Goal: Transaction & Acquisition: Purchase product/service

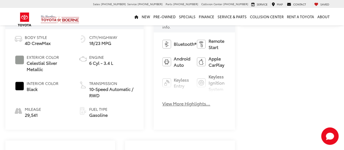
click at [163, 100] on button "View More Highlights..." at bounding box center [187, 103] width 48 height 6
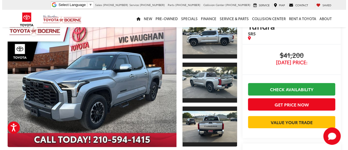
scroll to position [31, 0]
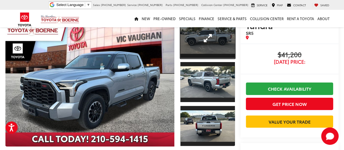
click at [203, 44] on link "Expand Photo 1" at bounding box center [207, 38] width 54 height 41
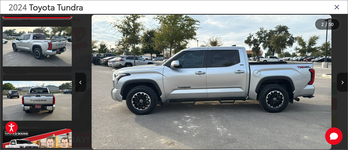
scroll to position [120, 0]
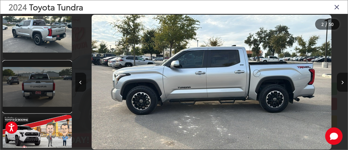
click at [39, 92] on link at bounding box center [37, 87] width 69 height 52
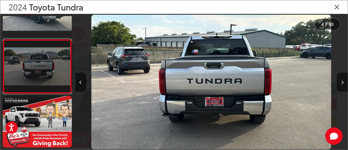
scroll to position [106, 0]
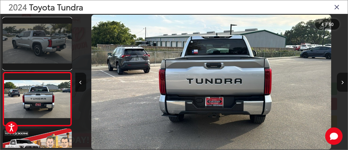
click at [46, 48] on link at bounding box center [37, 44] width 69 height 52
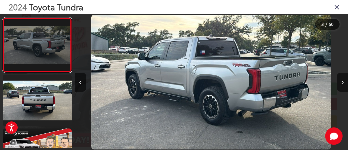
scroll to position [85, 0]
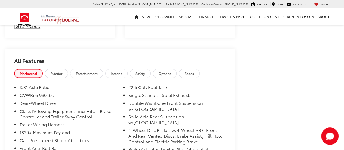
scroll to position [408, 0]
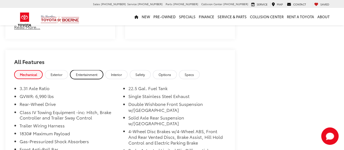
click at [95, 77] on link "Entertainment" at bounding box center [86, 74] width 33 height 9
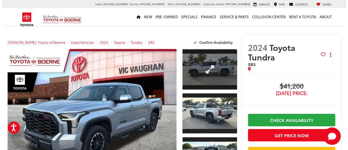
scroll to position [8, 0]
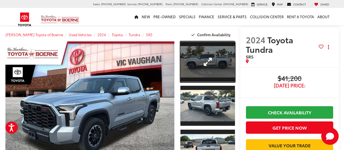
click at [199, 62] on link "Expand Photo 1" at bounding box center [207, 61] width 54 height 41
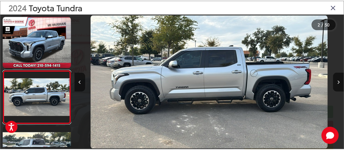
scroll to position [31, 0]
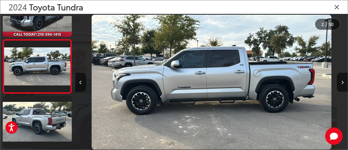
click at [336, 8] on icon "Close gallery" at bounding box center [337, 6] width 5 height 7
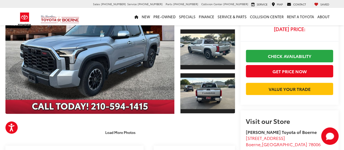
scroll to position [63, 0]
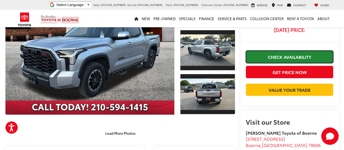
click at [286, 51] on link "Check Availability" at bounding box center [289, 57] width 87 height 12
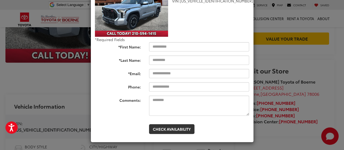
scroll to position [0, 0]
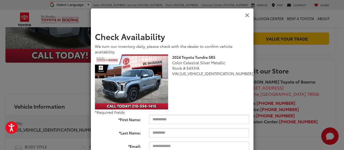
click at [246, 17] on icon "Close" at bounding box center [247, 16] width 4 height 6
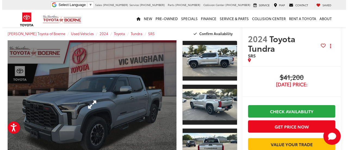
scroll to position [8, 0]
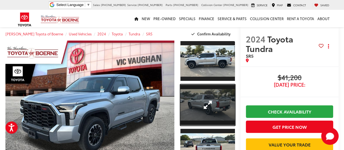
click at [185, 99] on link "Expand Photo 2" at bounding box center [207, 104] width 54 height 41
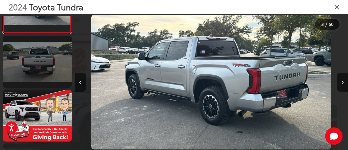
scroll to position [226, 0]
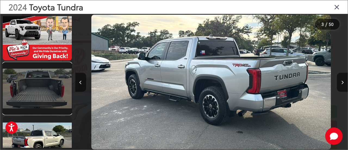
click at [45, 80] on link at bounding box center [37, 89] width 69 height 52
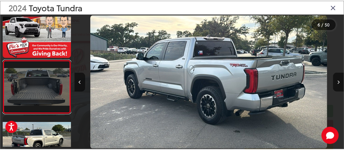
scroll to position [0, 1365]
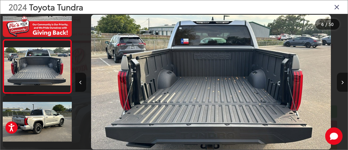
click at [332, 12] on div "2024 Toyota Tundra" at bounding box center [174, 7] width 348 height 14
click at [335, 10] on icon "Close gallery" at bounding box center [337, 6] width 5 height 7
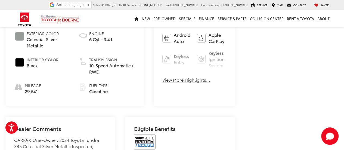
scroll to position [249, 0]
click at [141, 143] on img at bounding box center [145, 141] width 22 height 15
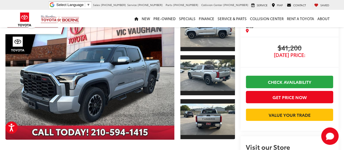
scroll to position [37, 0]
